Goal: Check status: Check status

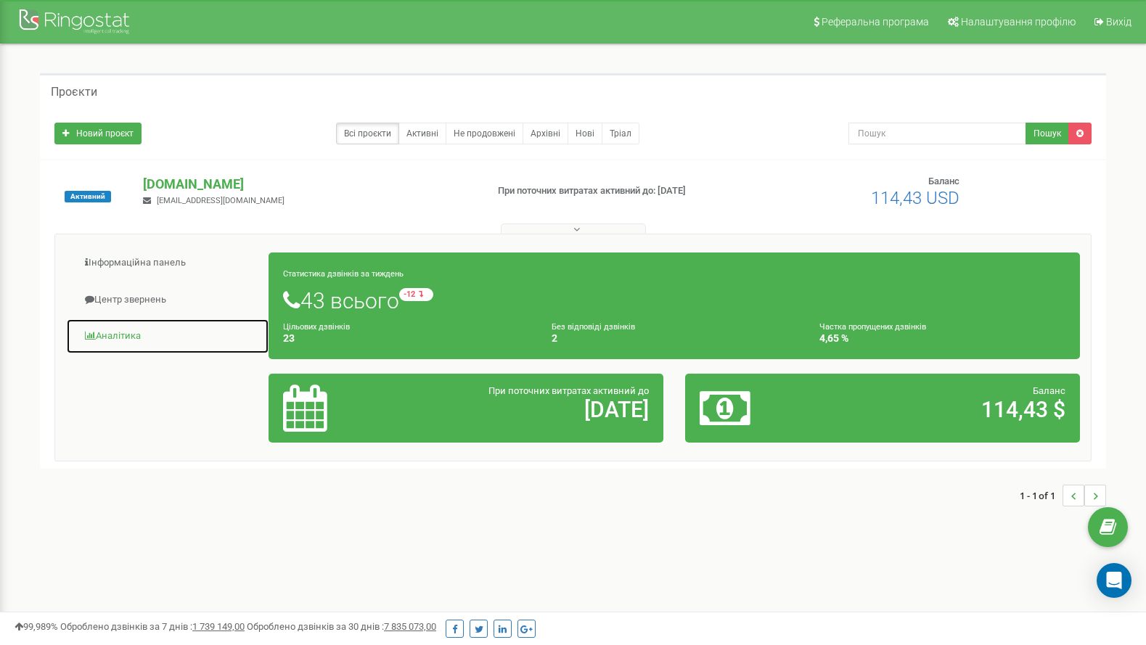
click at [112, 335] on link "Аналiтика" at bounding box center [167, 337] width 203 height 36
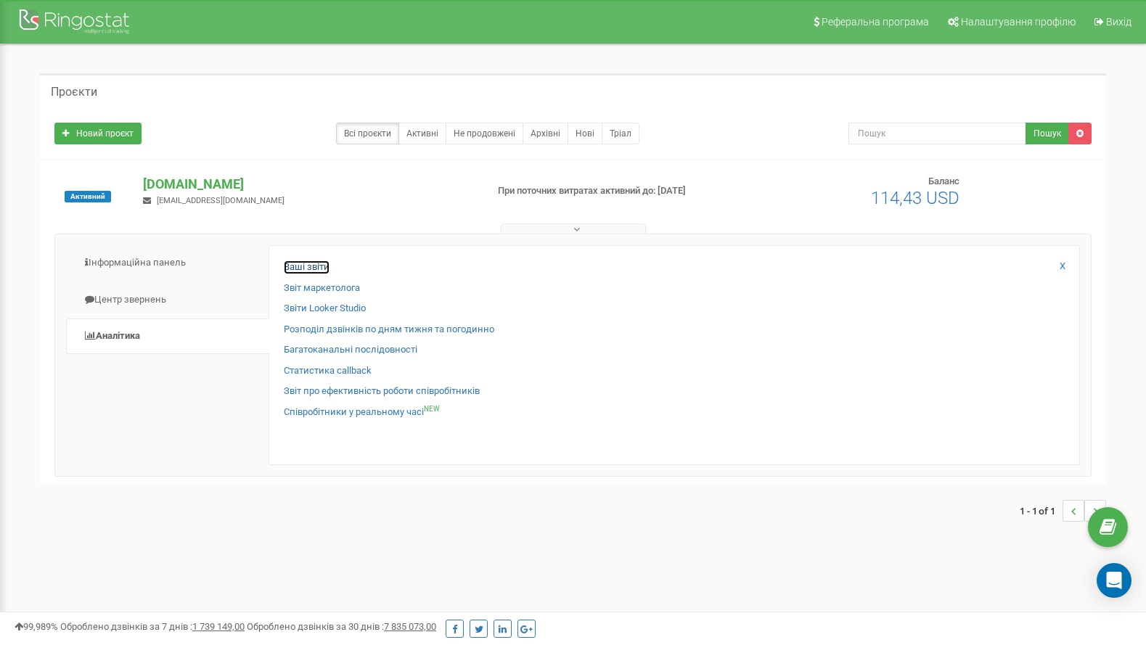
click at [293, 267] on link "Ваші звіти" at bounding box center [307, 267] width 46 height 14
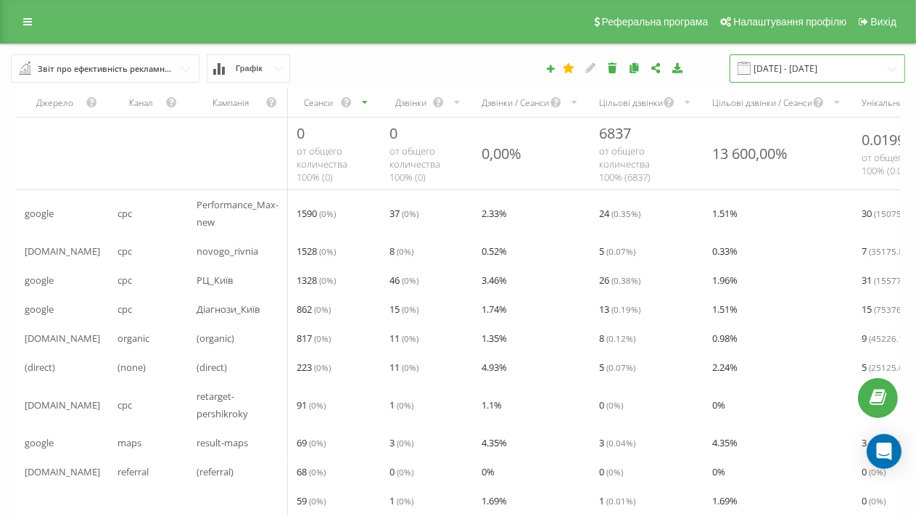
click at [776, 71] on input "[DATE] - [DATE]" at bounding box center [818, 68] width 176 height 28
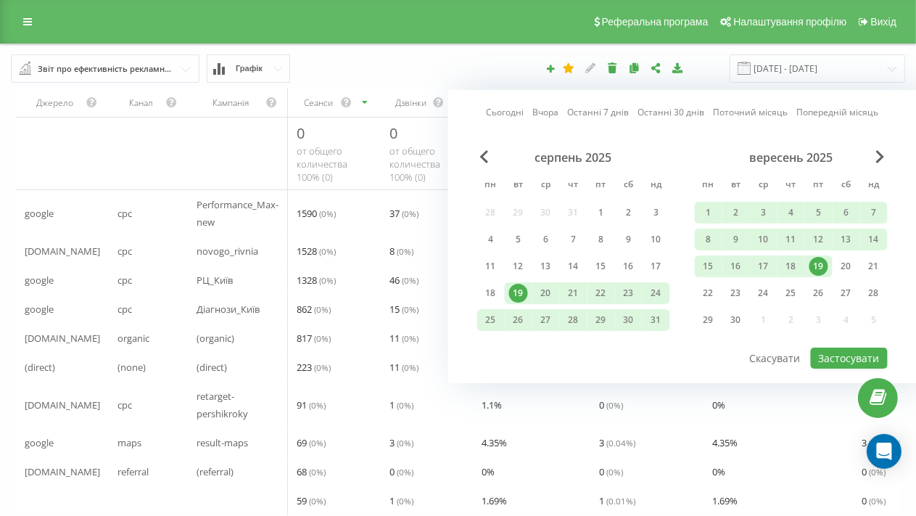
click at [512, 110] on link "Сьогодні" at bounding box center [505, 112] width 38 height 14
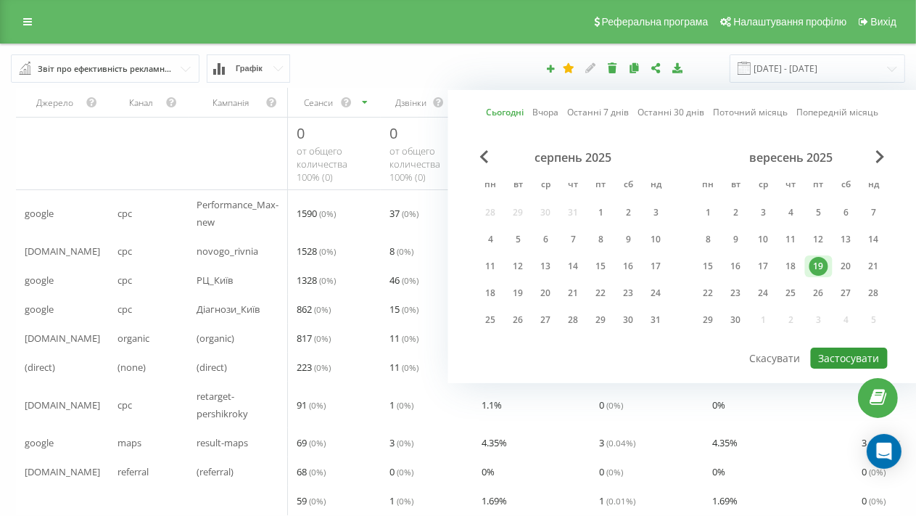
click at [846, 353] on button "Застосувати" at bounding box center [849, 358] width 77 height 21
type input "[DATE] - [DATE]"
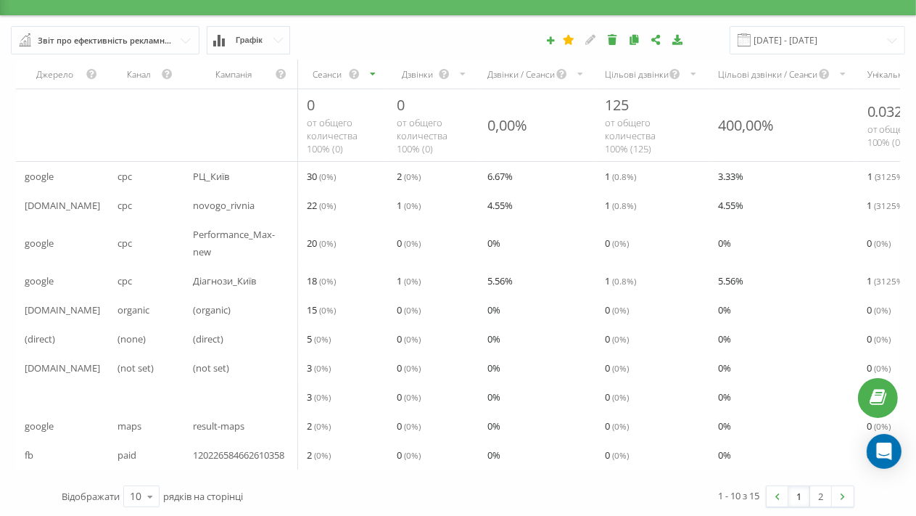
scroll to position [41, 0]
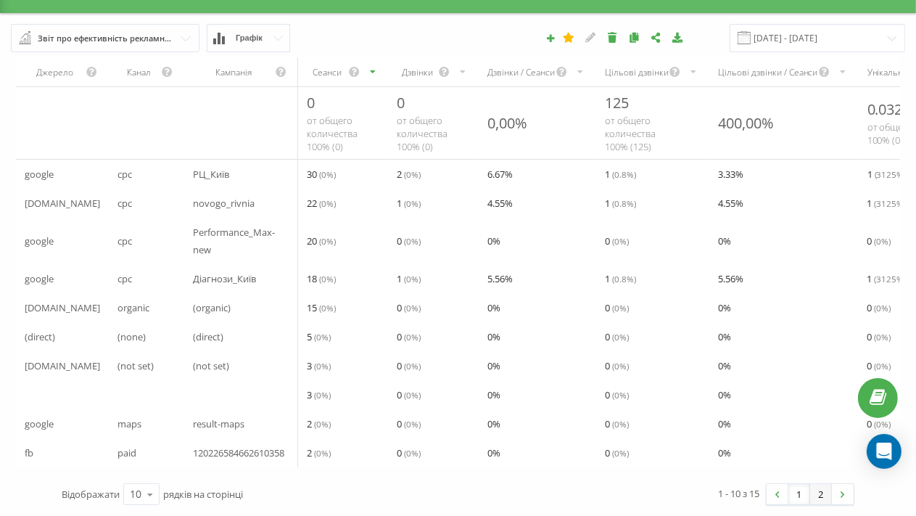
click at [820, 497] on link "2" at bounding box center [822, 494] width 22 height 20
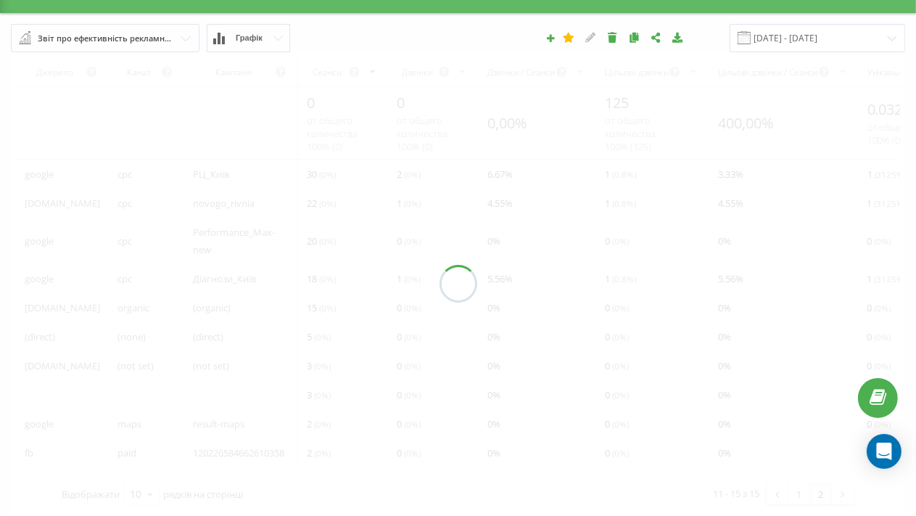
scroll to position [28, 0]
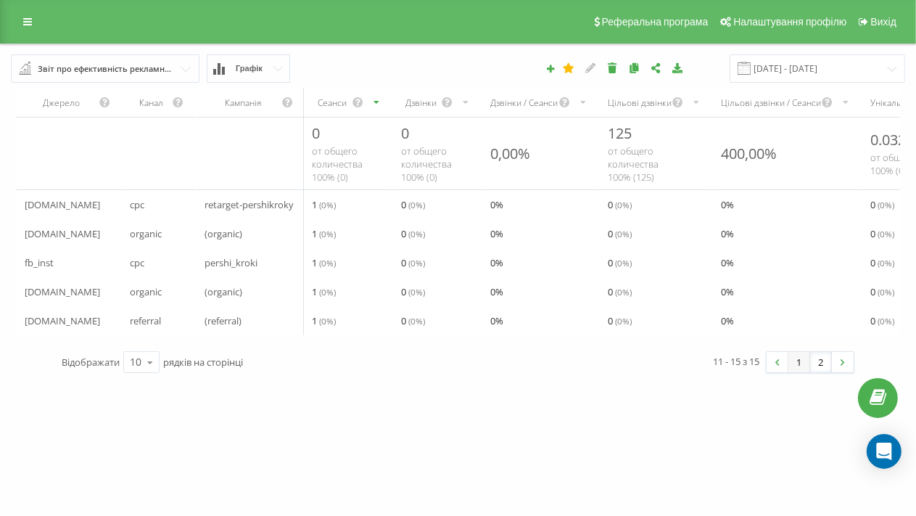
click at [801, 352] on link "1" at bounding box center [800, 362] width 22 height 20
